Goal: Contribute content

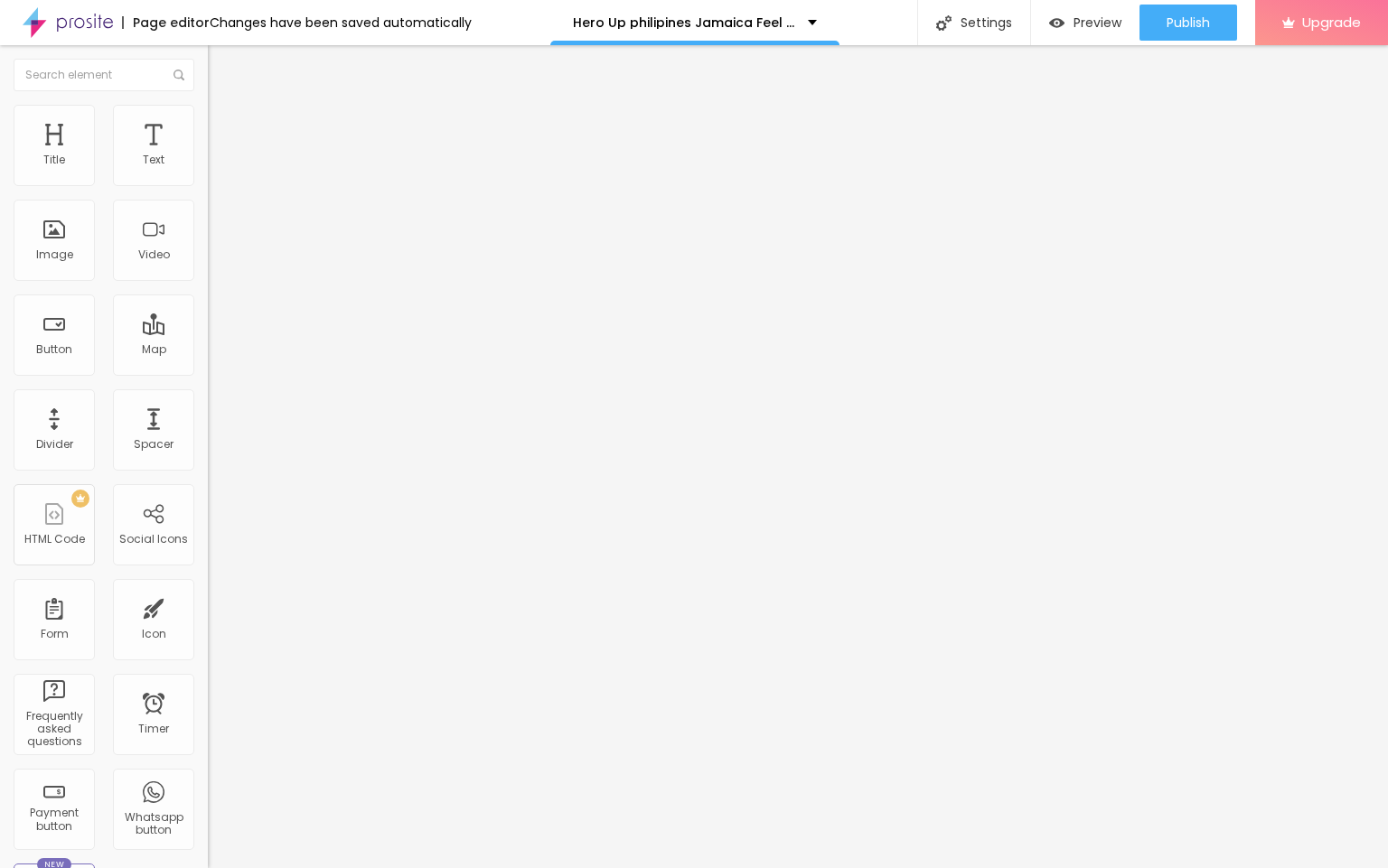
click at [208, 170] on input "entre em contato" at bounding box center [316, 161] width 217 height 18
paste input "👇❗❗𝐒𝐡𝐨𝐩𝐍𝐨𝐰❗❗👇"
type input "👇❗❗𝐒𝐡𝐨𝐩𝐍𝐨𝐰❗❗👇"
click at [208, 372] on input "https://" at bounding box center [316, 364] width 217 height 18
paste input "[DOMAIN_NAME][URL][DEMOGRAPHIC_DATA][MEDICAL_DATA]"
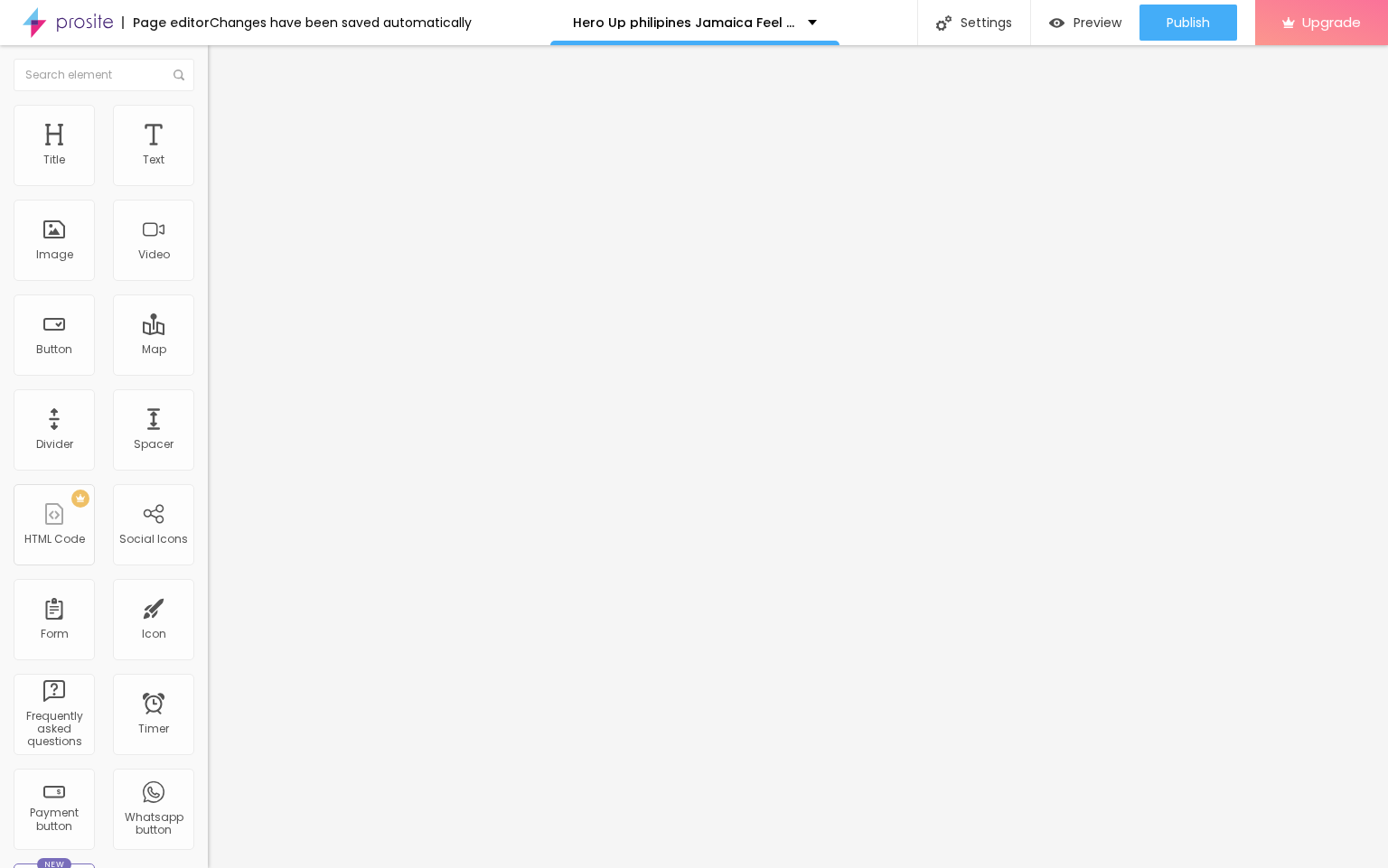
scroll to position [0, 114]
type input "[URL][DOMAIN_NAME][DEMOGRAPHIC_DATA][MEDICAL_DATA]"
click at [208, 155] on span "Change image" at bounding box center [255, 147] width 96 height 16
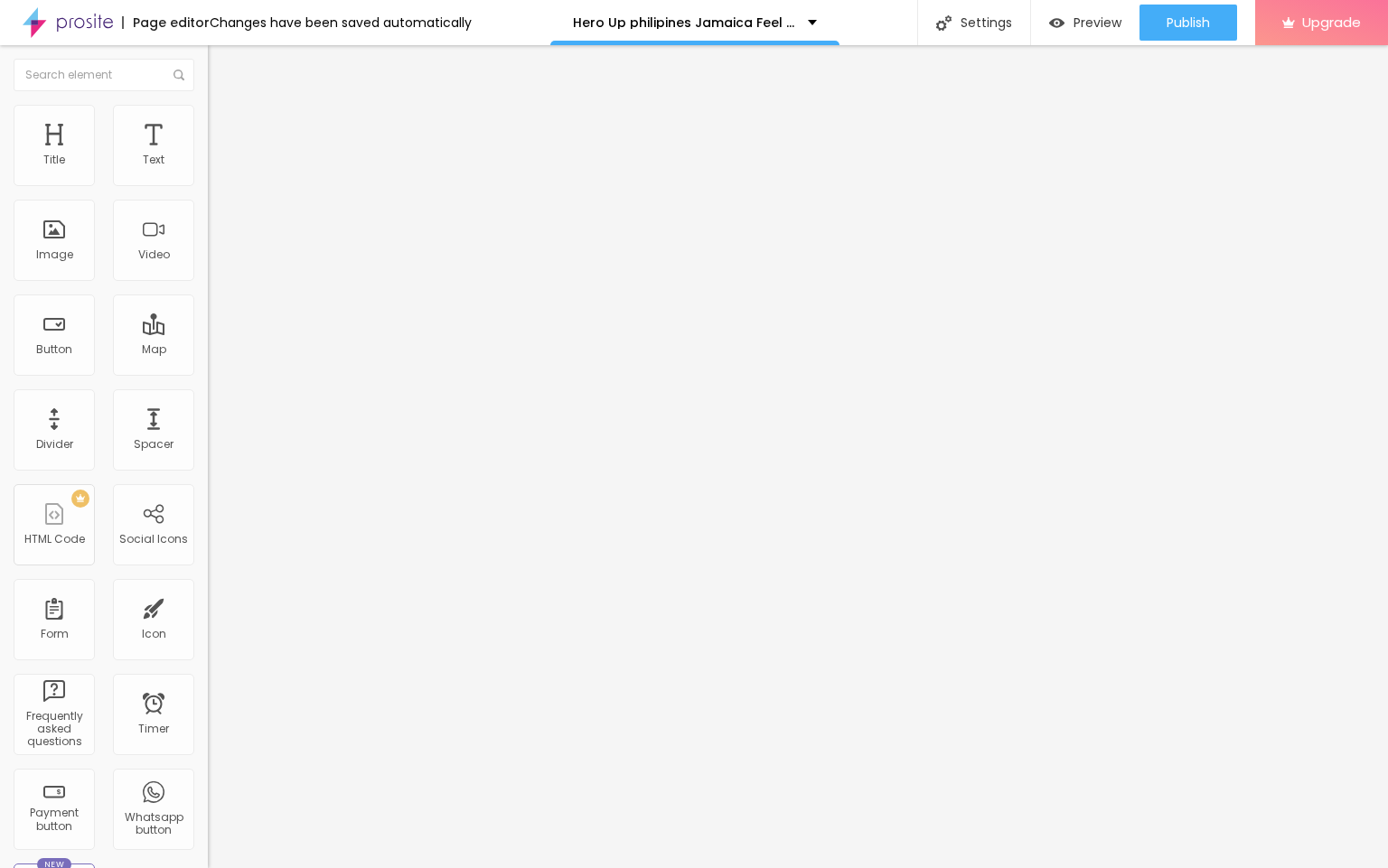
click at [208, 370] on input "https://" at bounding box center [316, 362] width 217 height 18
paste input "[DOMAIN_NAME][URL][DEMOGRAPHIC_DATA][MEDICAL_DATA]"
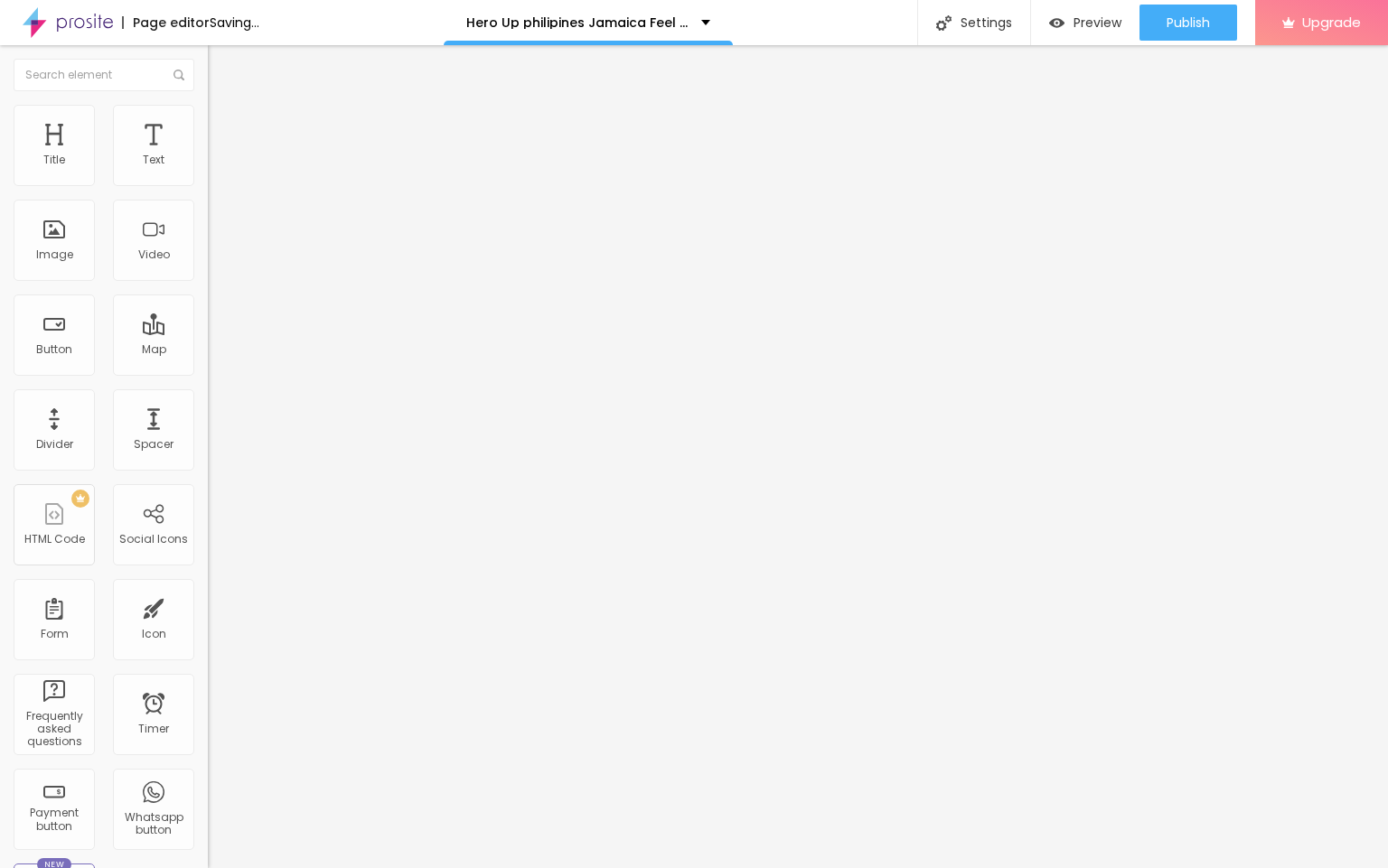
scroll to position [0, 114]
type input "[URL][DOMAIN_NAME][DEMOGRAPHIC_DATA][MEDICAL_DATA]"
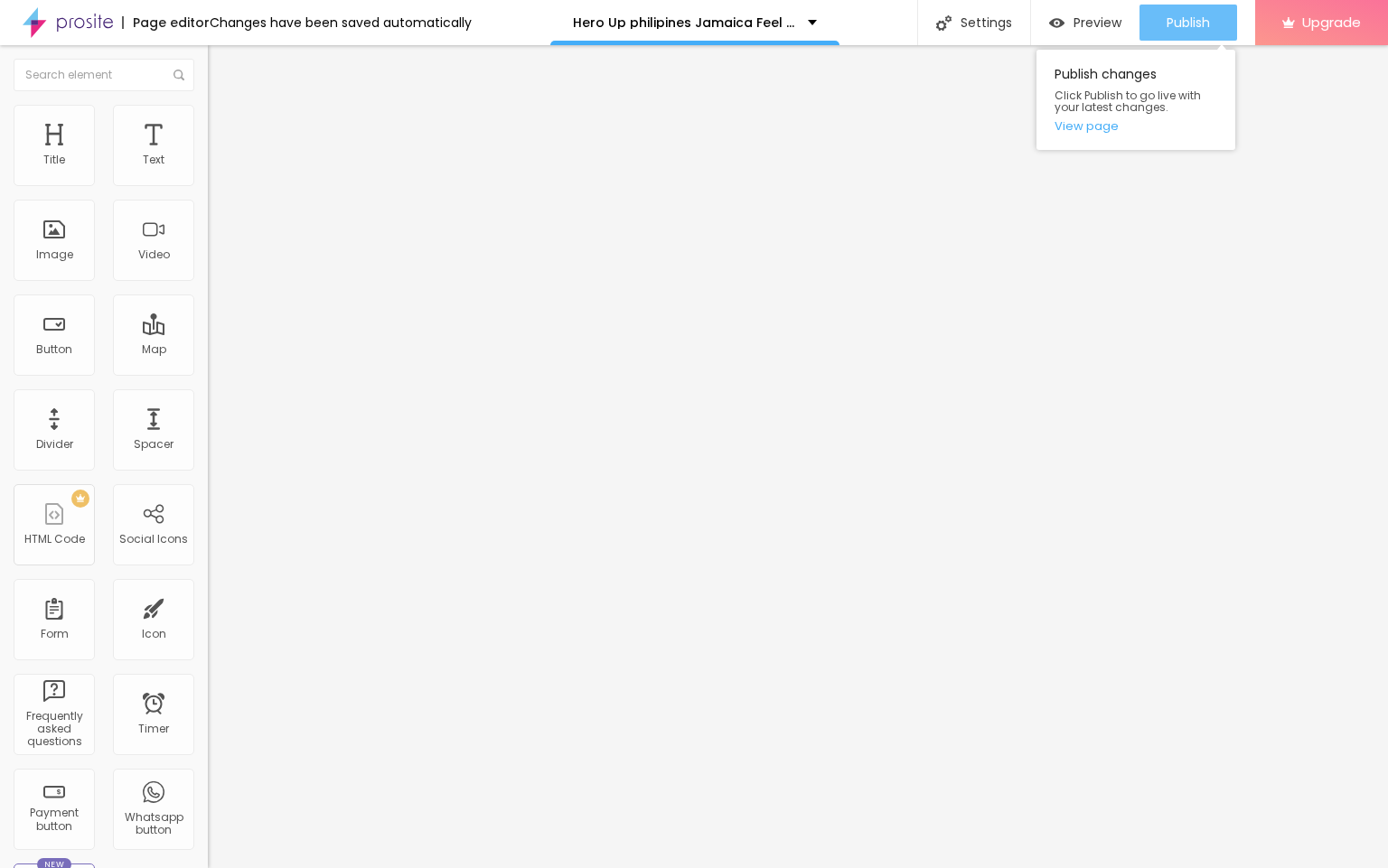
click at [1181, 16] on span "Publish" at bounding box center [1188, 23] width 43 height 15
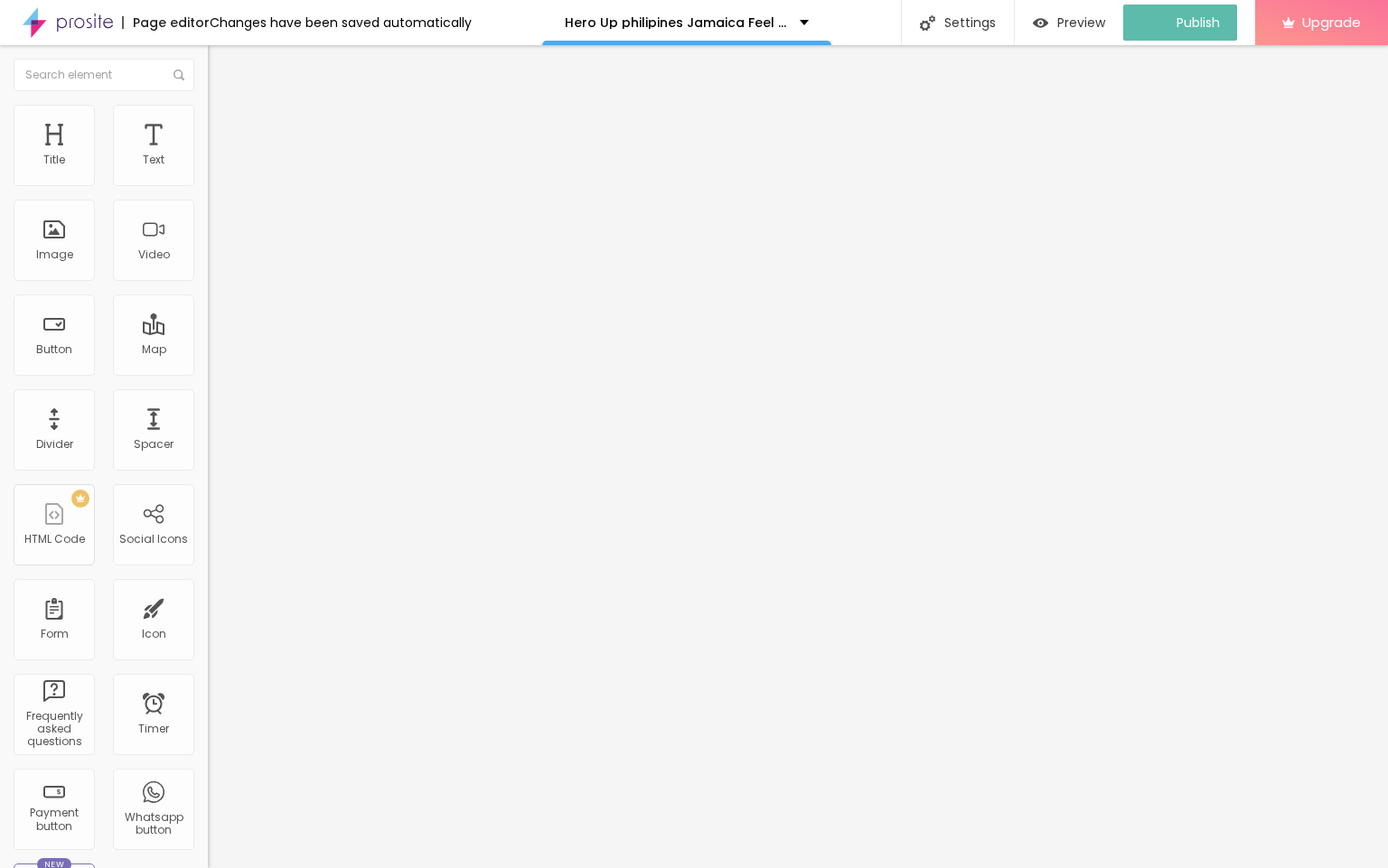
click at [86, 15] on img at bounding box center [68, 22] width 90 height 45
